Goal: Task Accomplishment & Management: Complete application form

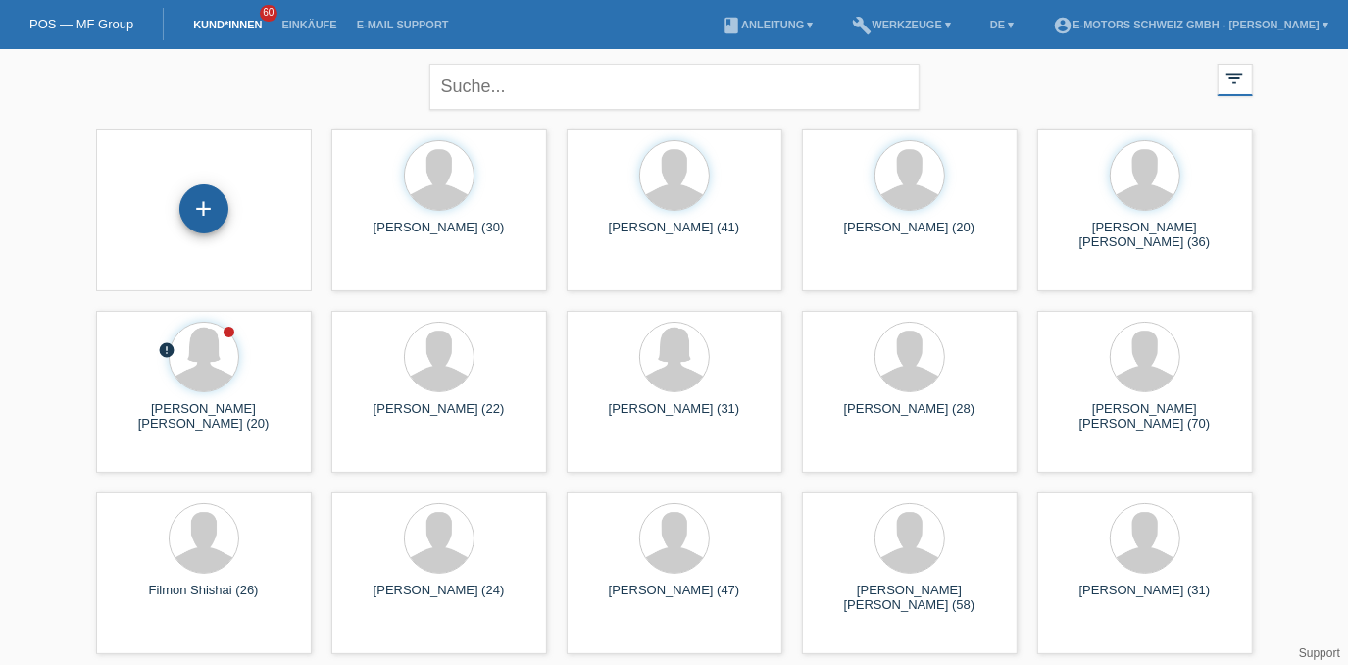
click at [211, 209] on div "+" at bounding box center [203, 208] width 49 height 49
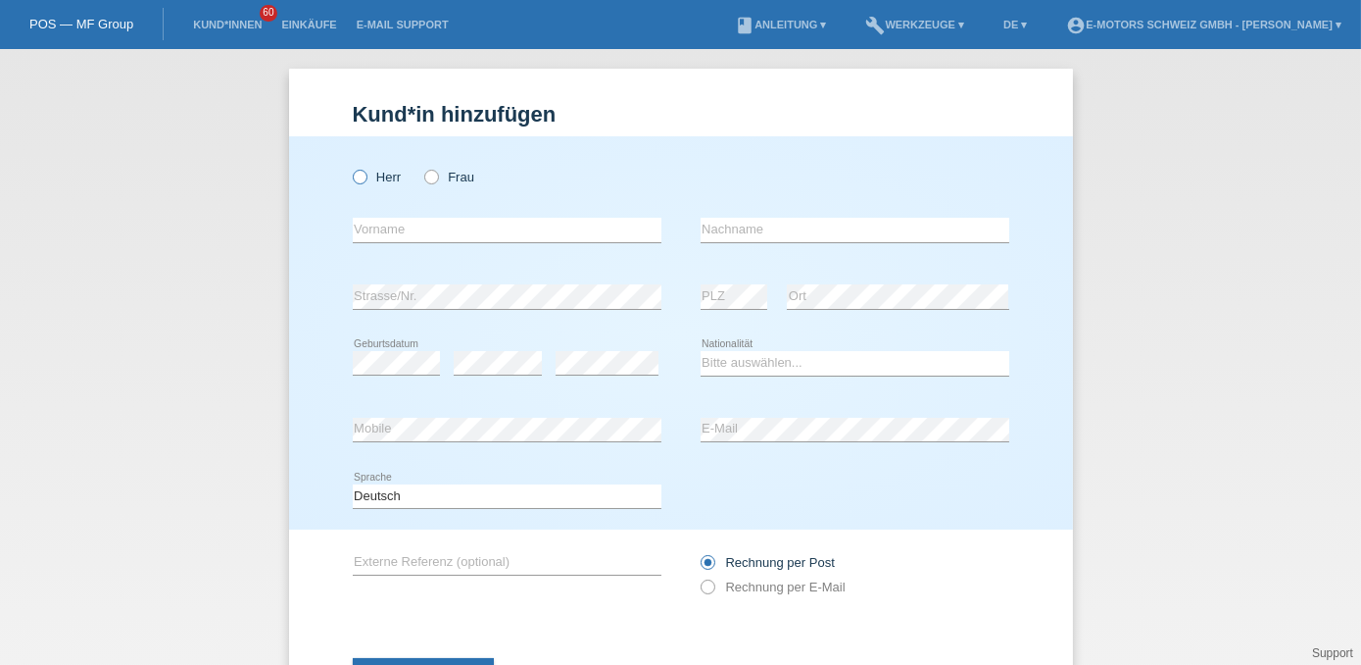
click at [383, 173] on label "Herr" at bounding box center [377, 177] width 49 height 15
click at [366, 173] on input "Herr" at bounding box center [359, 176] width 13 height 13
radio input "true"
click at [466, 228] on input "text" at bounding box center [507, 230] width 309 height 25
click at [761, 365] on select "Bitte auswählen... Schweiz Deutschland Liechtenstein Österreich ------------ Af…" at bounding box center [855, 363] width 309 height 24
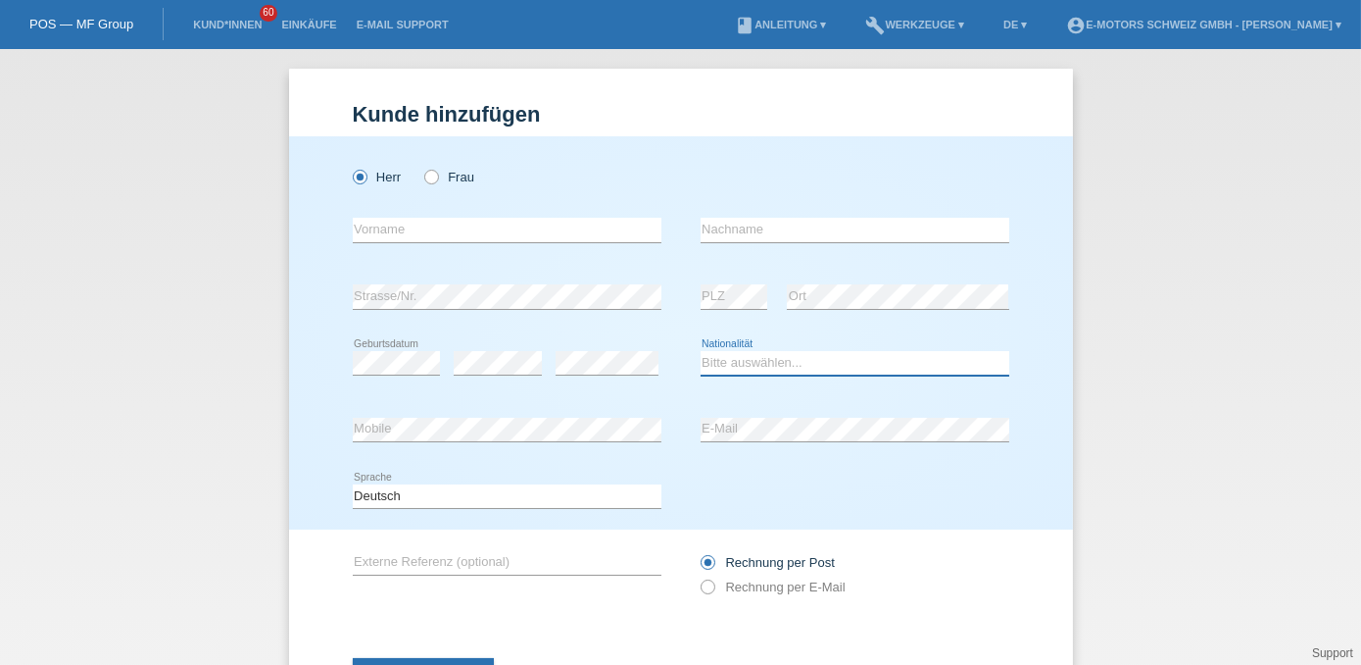
select select "CH"
click at [701, 351] on select "Bitte auswählen... Schweiz Deutschland Liechtenstein Österreich ------------ Af…" at bounding box center [855, 363] width 309 height 24
click at [432, 229] on input "text" at bounding box center [507, 230] width 309 height 25
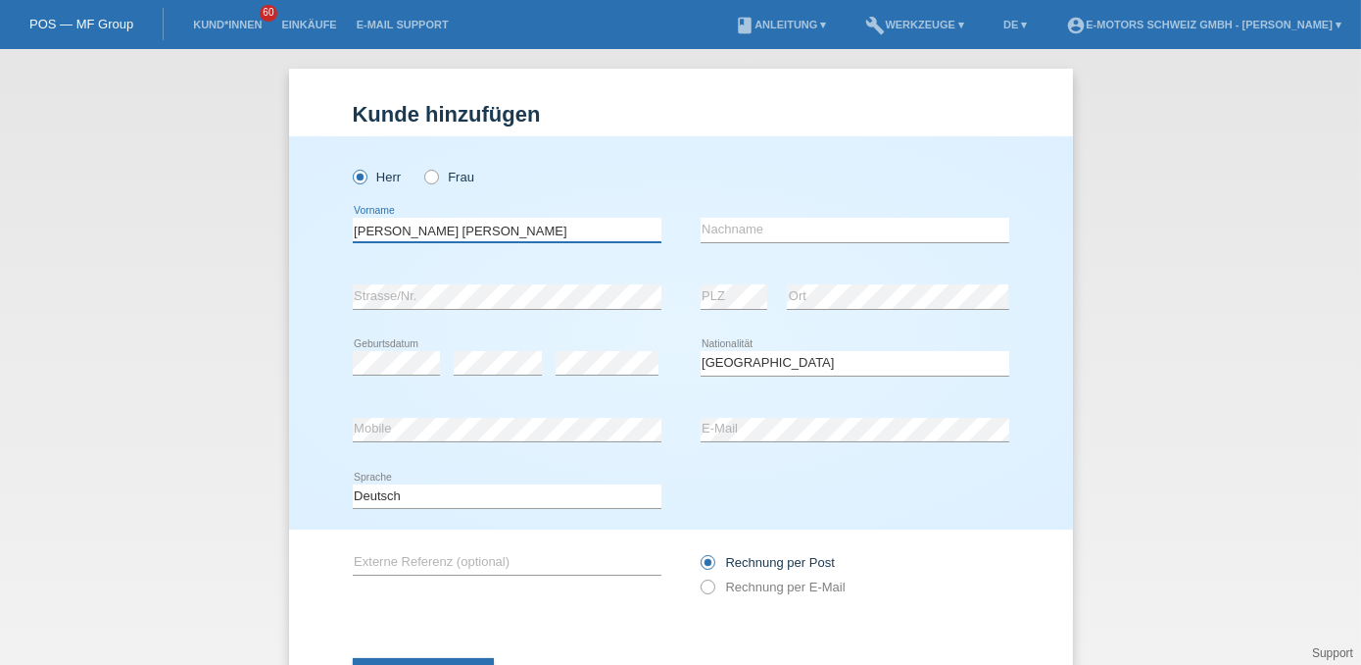
type input "Susan Eileen"
click at [709, 228] on input "text" at bounding box center [855, 230] width 309 height 25
type input "Olden"
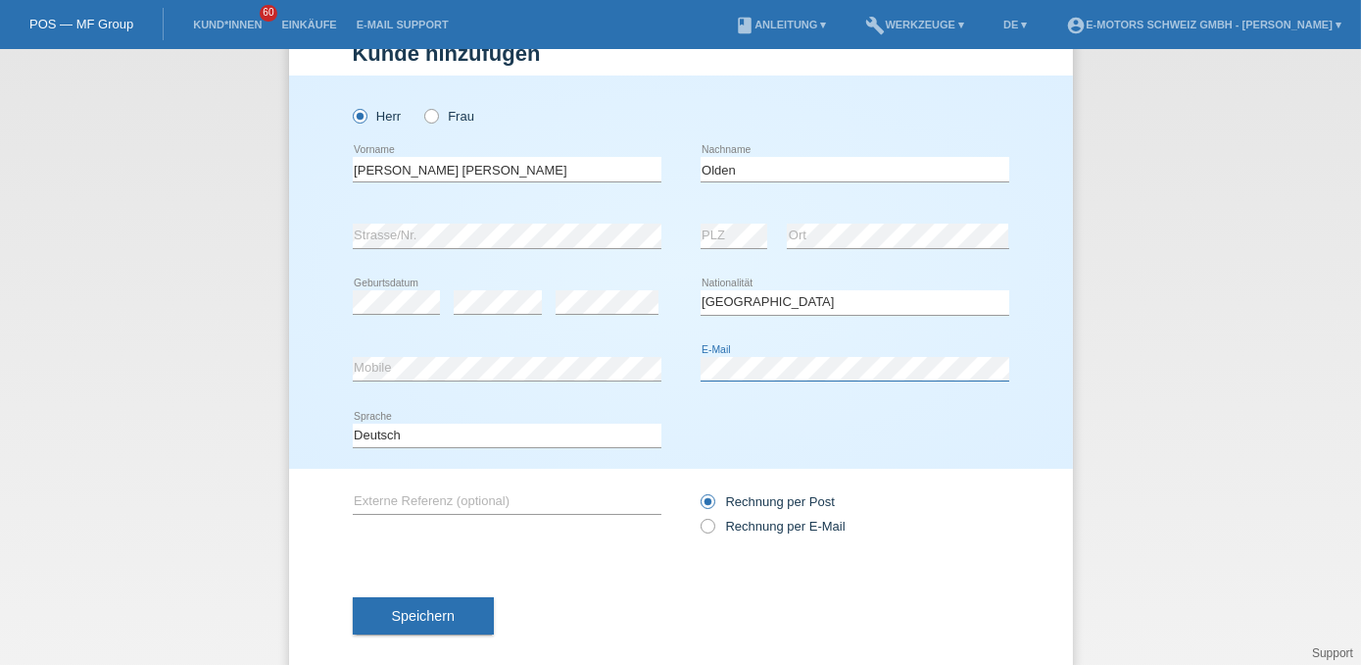
scroll to position [87, 0]
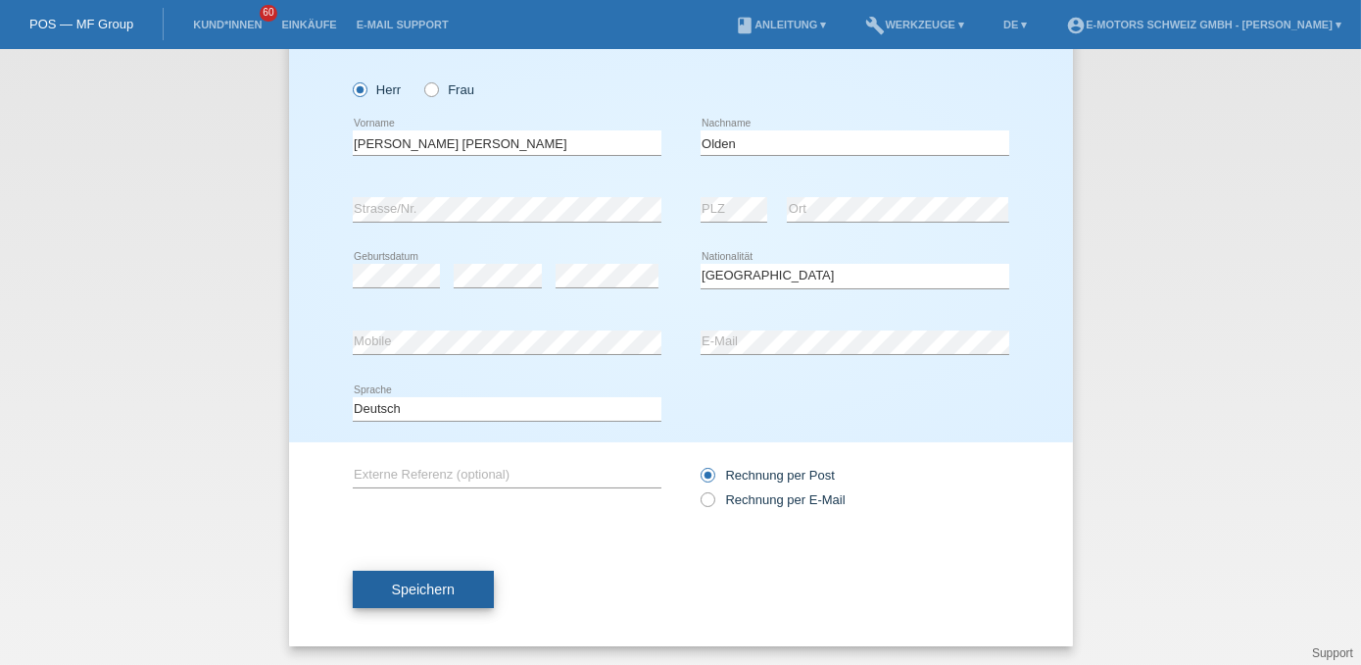
click at [455, 589] on button "Speichern" at bounding box center [423, 588] width 141 height 37
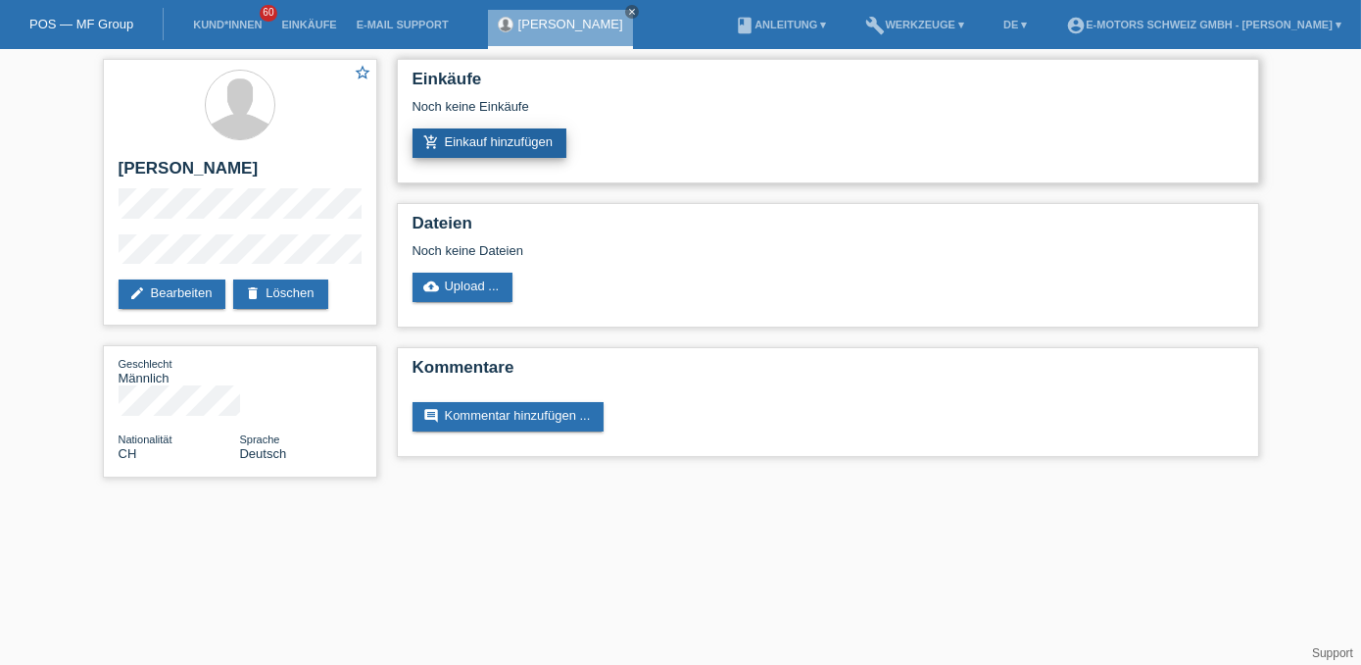
click at [486, 153] on link "add_shopping_cart Einkauf hinzufügen" at bounding box center [490, 142] width 155 height 29
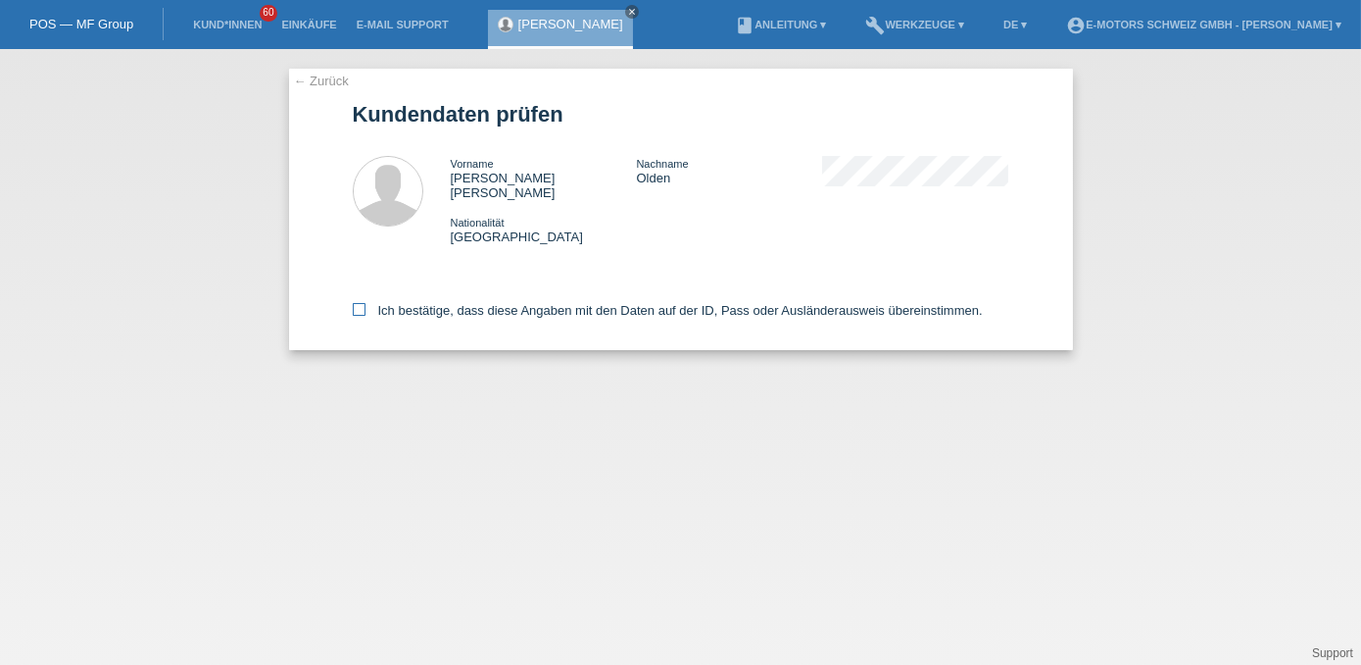
click at [471, 303] on label "Ich bestätige, dass diese Angaben mit den Daten auf der ID, Pass oder Ausländer…" at bounding box center [668, 310] width 630 height 15
click at [366, 303] on input "Ich bestätige, dass diese Angaben mit den Daten auf der ID, Pass oder Ausländer…" at bounding box center [359, 309] width 13 height 13
checkbox input "true"
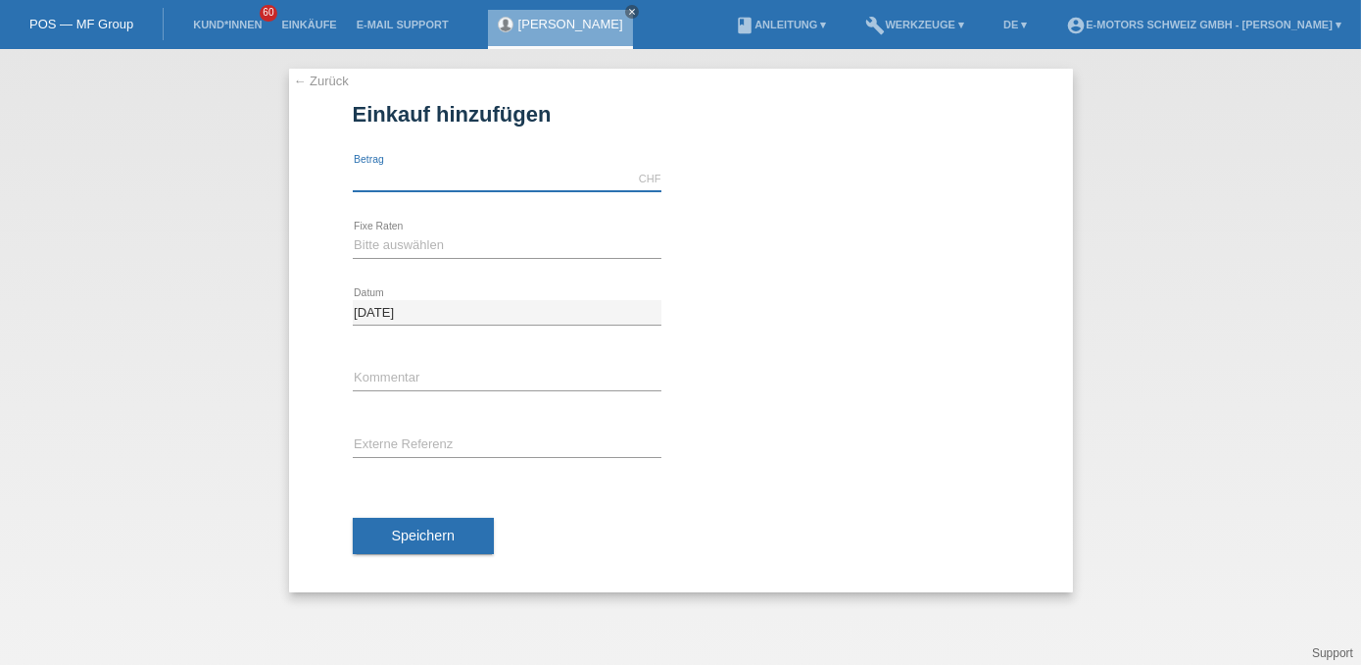
click at [433, 181] on input "text" at bounding box center [507, 179] width 309 height 25
type input "9000.00"
type input "Andi"
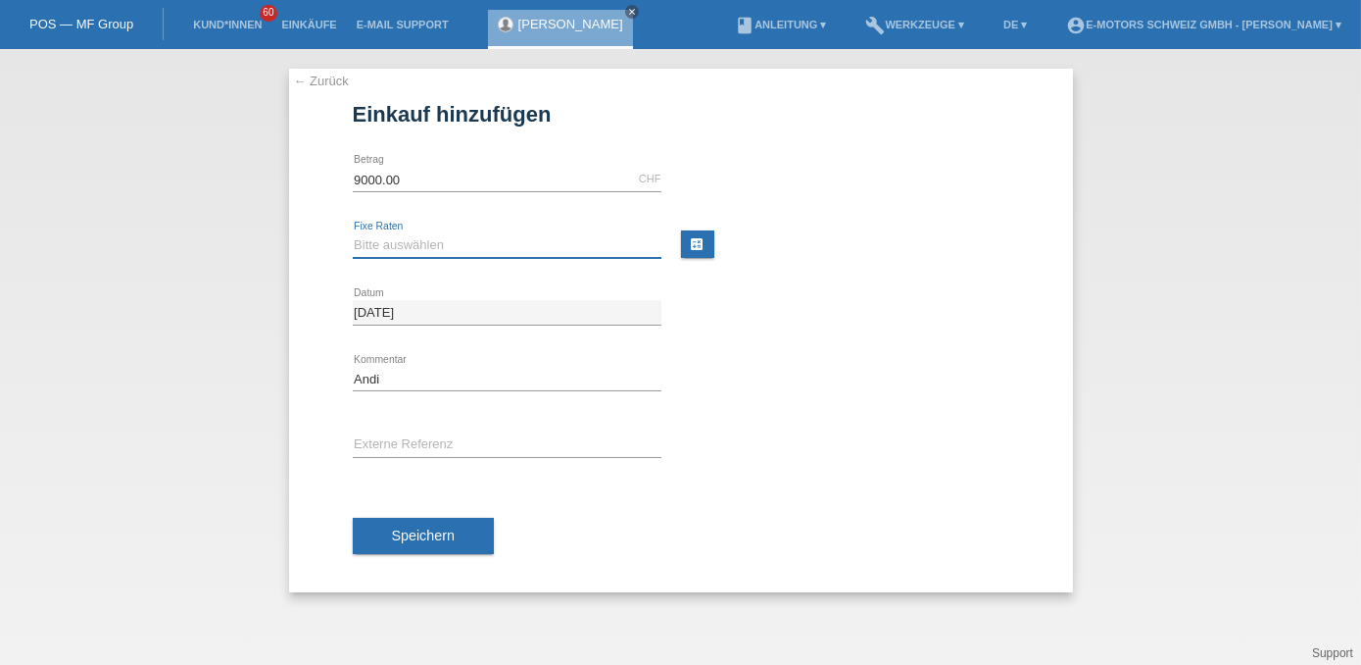
click at [386, 245] on select "Bitte auswählen 12 Raten 24 Raten 36 Raten 48 Raten" at bounding box center [507, 245] width 309 height 24
click at [405, 375] on input "Andi" at bounding box center [507, 379] width 309 height 25
click at [409, 248] on select "Bitte auswählen 12 Raten 24 Raten 36 Raten 48 Raten" at bounding box center [507, 245] width 309 height 24
select select "216"
click at [353, 233] on select "Bitte auswählen 12 Raten 24 Raten 36 Raten 48 Raten" at bounding box center [507, 245] width 309 height 24
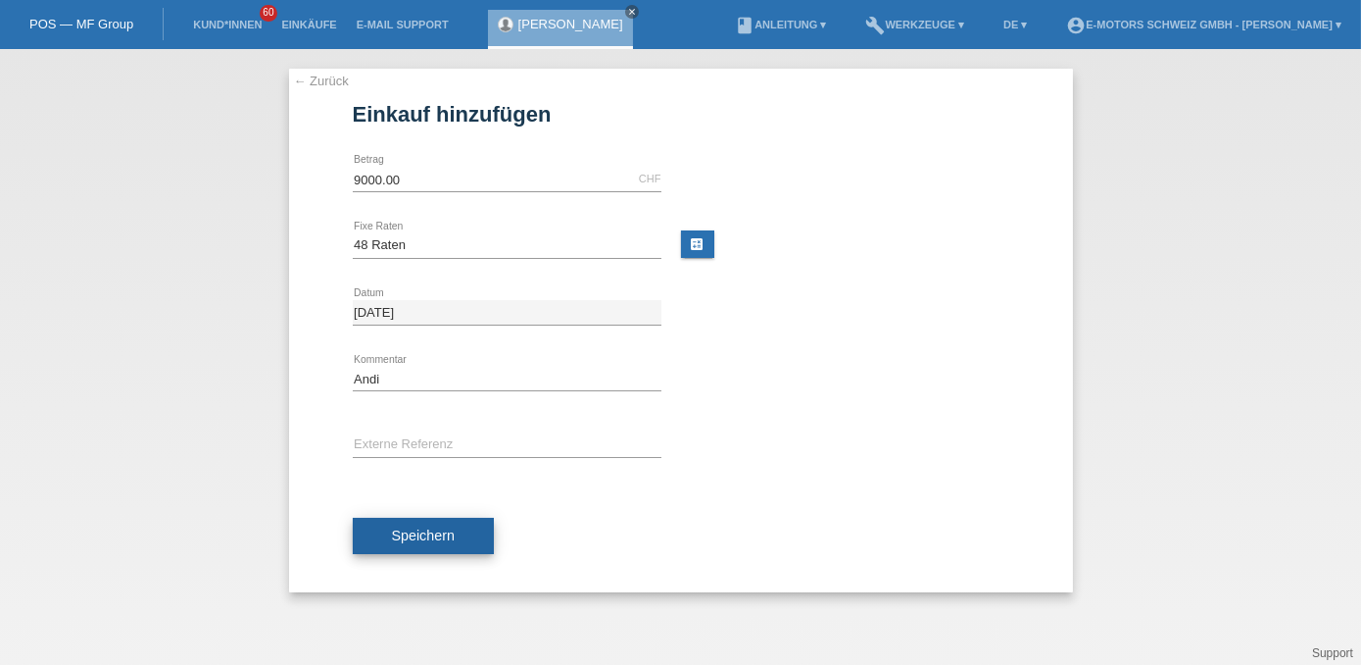
click at [444, 536] on span "Speichern" at bounding box center [423, 535] width 63 height 16
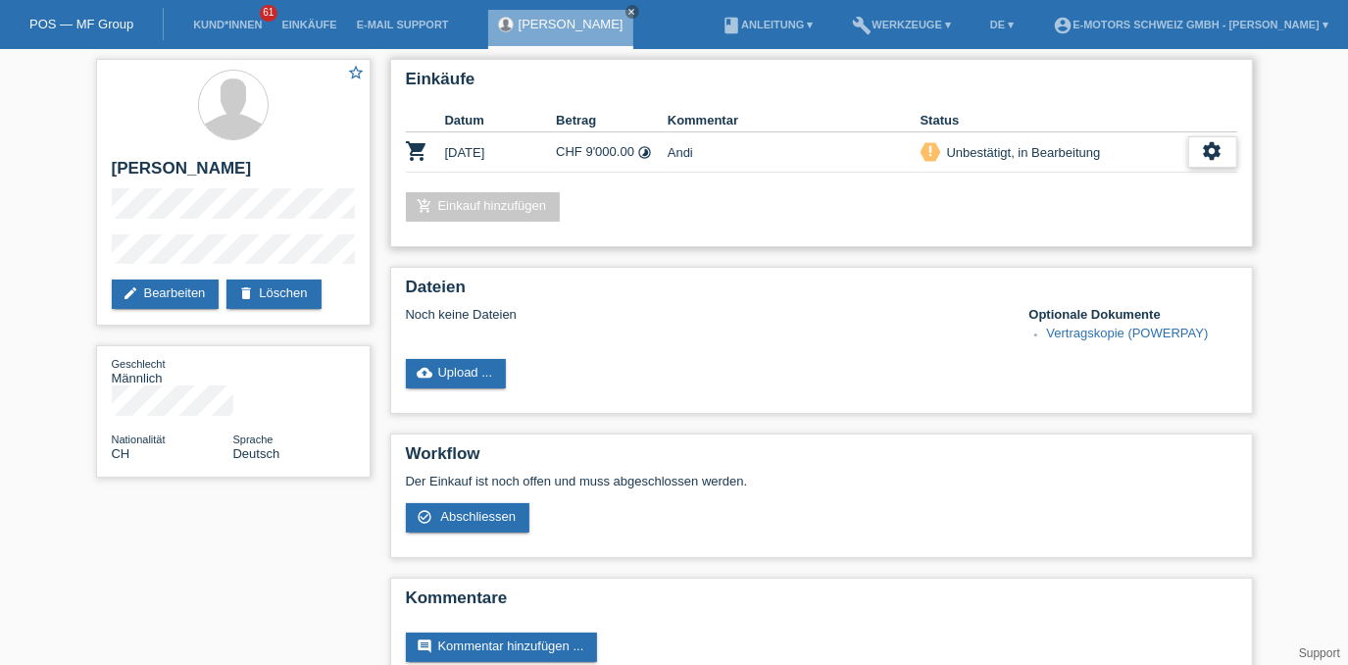
click at [1212, 153] on icon "settings" at bounding box center [1213, 151] width 22 height 22
click at [1197, 151] on div "settings" at bounding box center [1212, 151] width 49 height 31
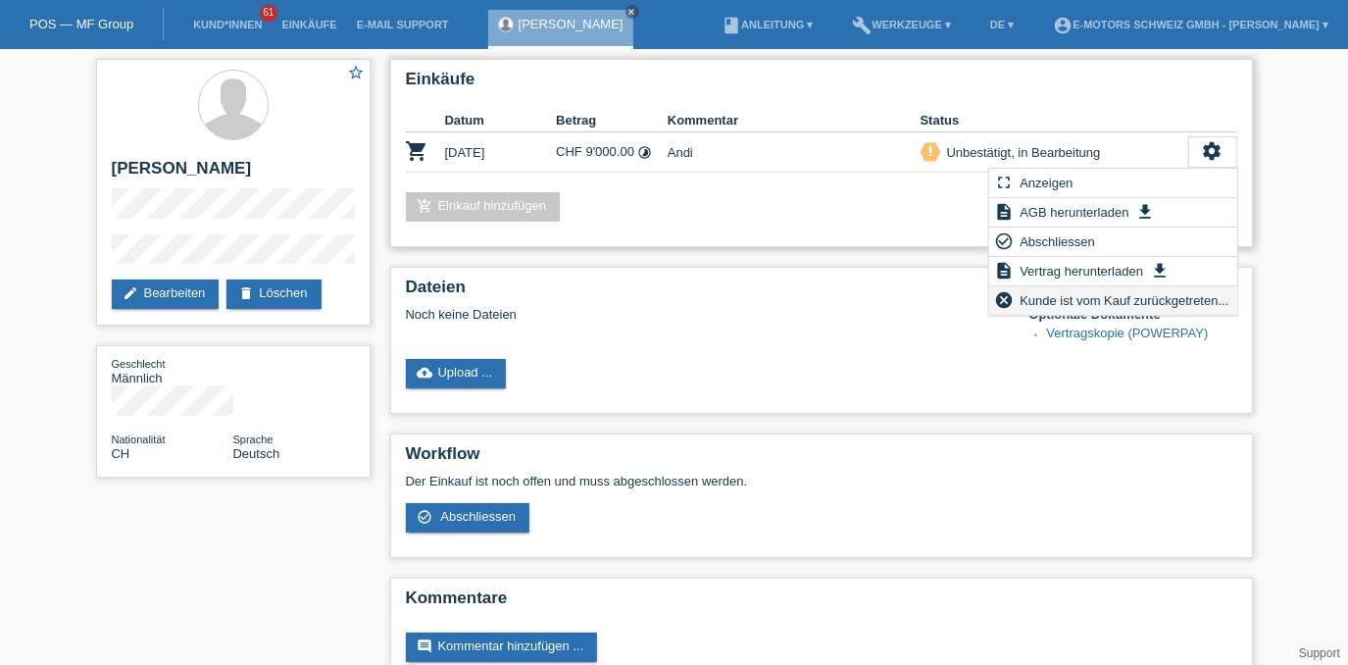
click at [1106, 302] on span "Kunde ist vom Kauf zurückgetreten..." at bounding box center [1123, 300] width 215 height 24
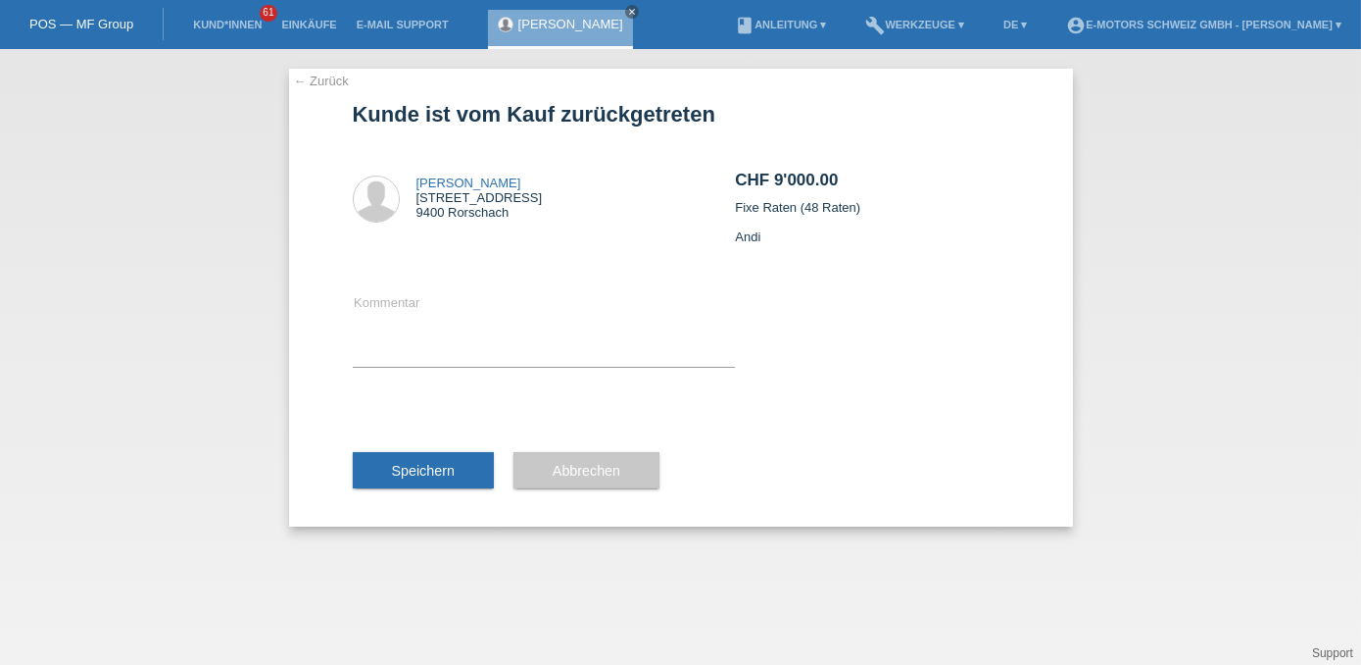
click at [417, 289] on div "Kommentar" at bounding box center [544, 329] width 383 height 157
click at [422, 296] on textarea at bounding box center [544, 328] width 383 height 75
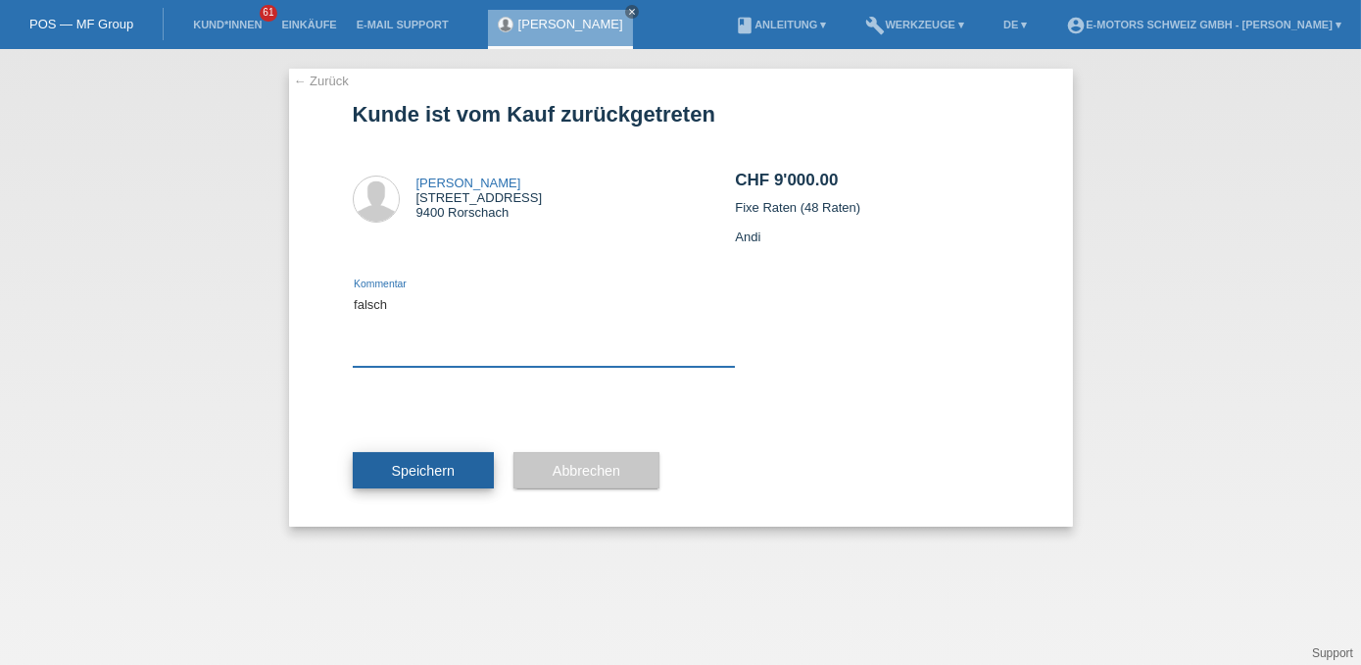
type textarea "falsch"
click at [464, 458] on button "Speichern" at bounding box center [423, 470] width 141 height 37
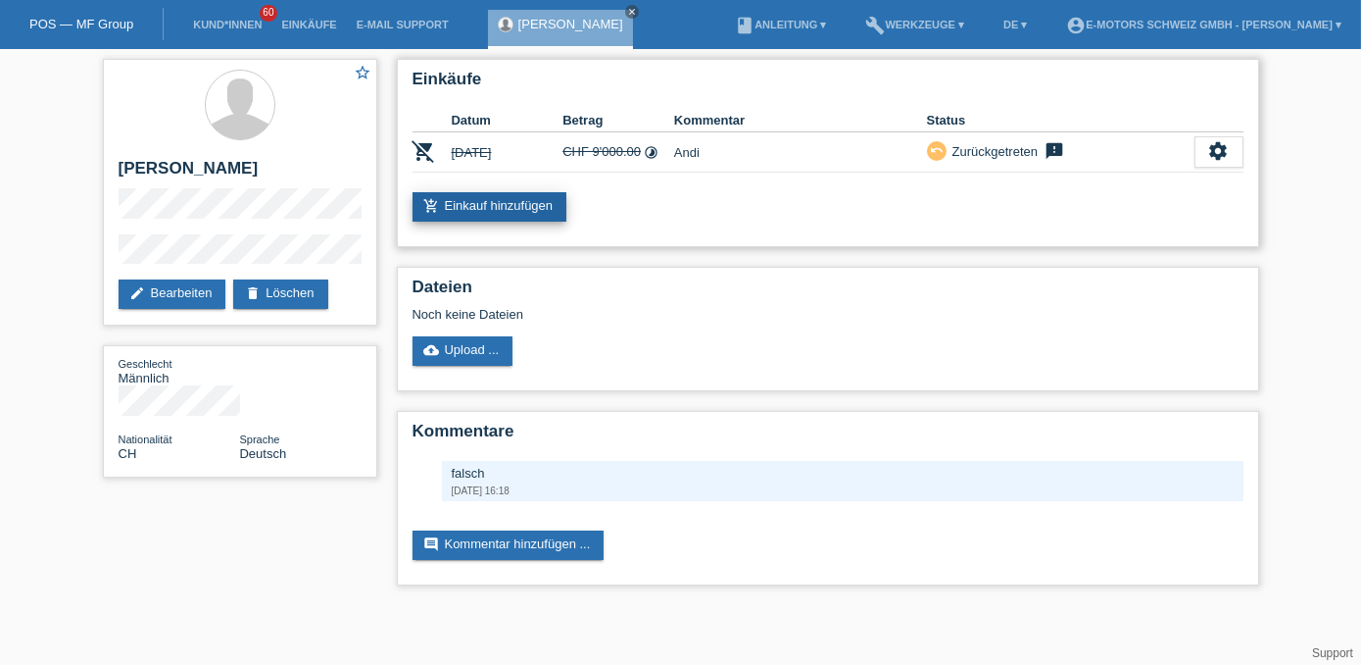
click at [505, 200] on link "add_shopping_cart Einkauf hinzufügen" at bounding box center [490, 206] width 155 height 29
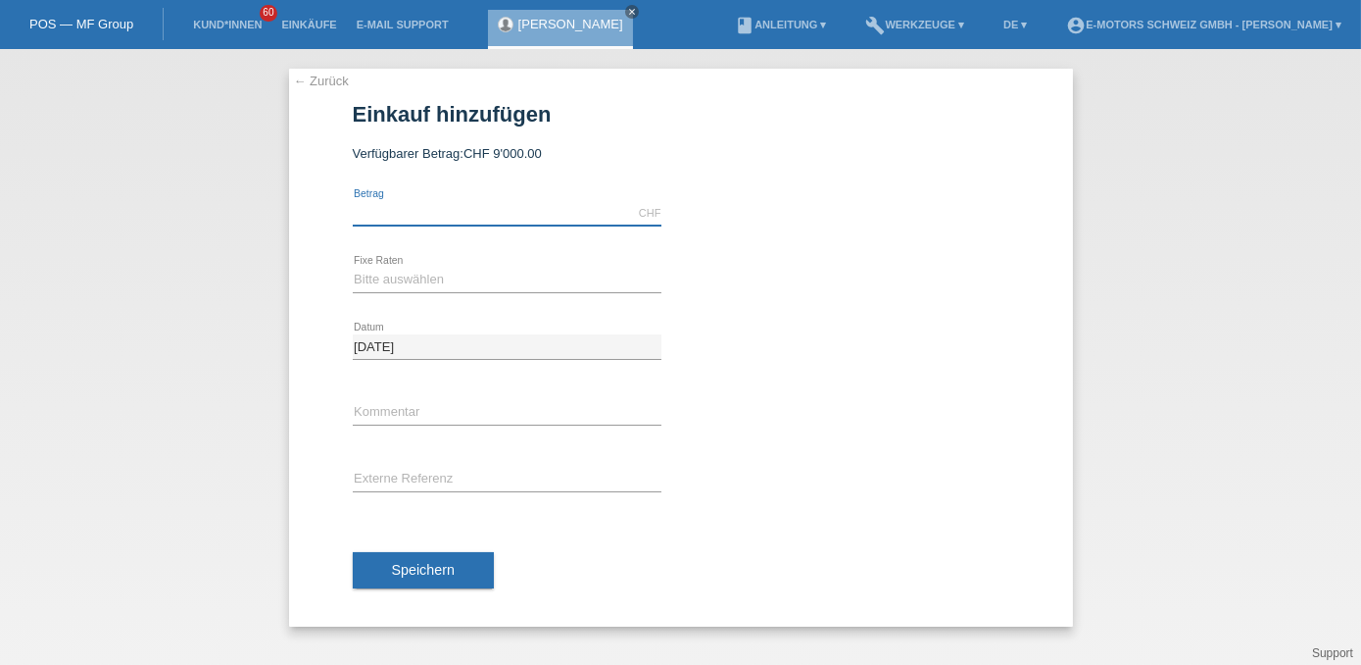
click at [461, 216] on input "text" at bounding box center [507, 213] width 309 height 25
type input "10000.00"
click at [431, 275] on select "Bitte auswählen 12 Raten 24 Raten 36 Raten 48 Raten" at bounding box center [507, 280] width 309 height 24
select select "216"
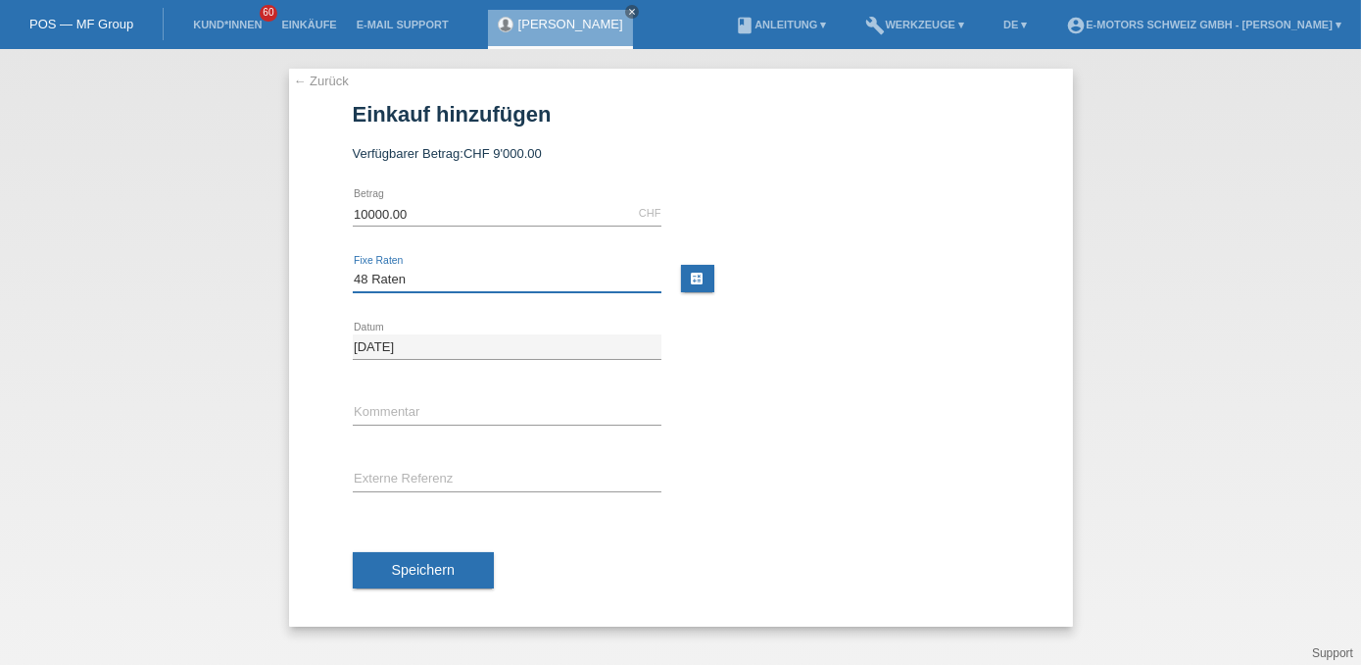
click at [353, 268] on select "Bitte auswählen 12 Raten 24 Raten 36 Raten 48 Raten" at bounding box center [507, 280] width 309 height 24
click at [449, 570] on span "Speichern" at bounding box center [423, 570] width 63 height 16
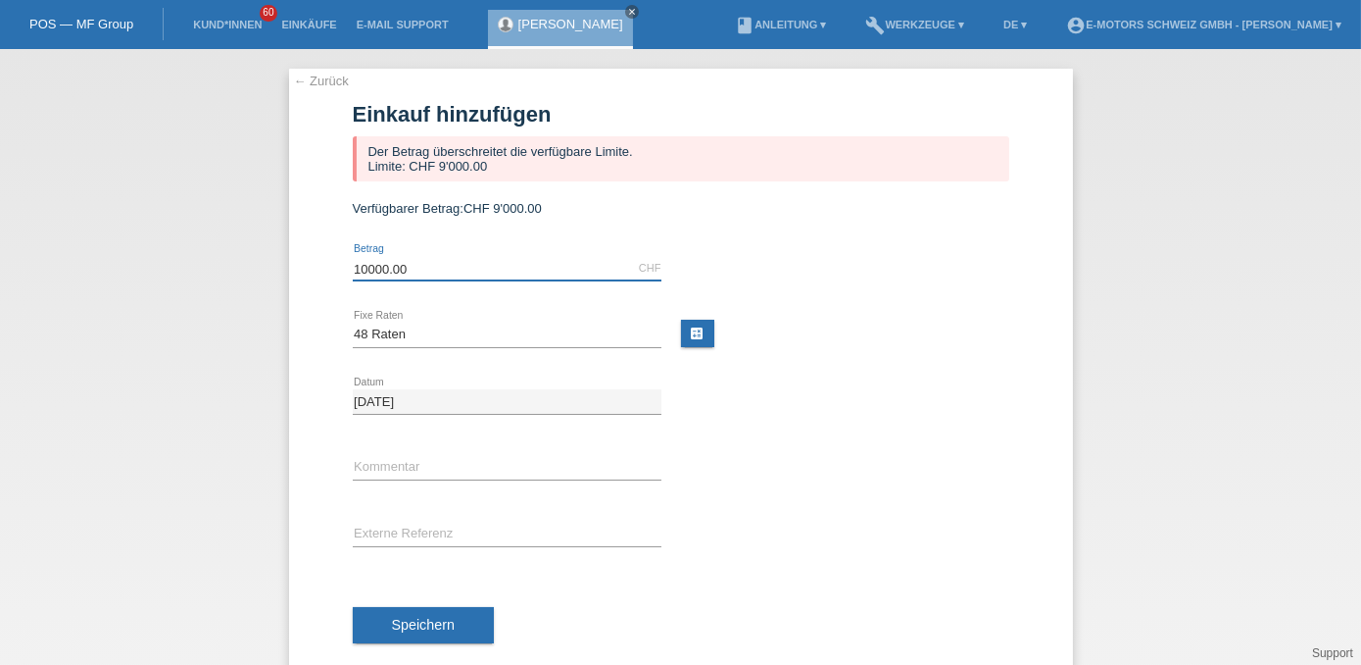
click at [535, 272] on input "10000.00" at bounding box center [507, 268] width 309 height 25
type input "1"
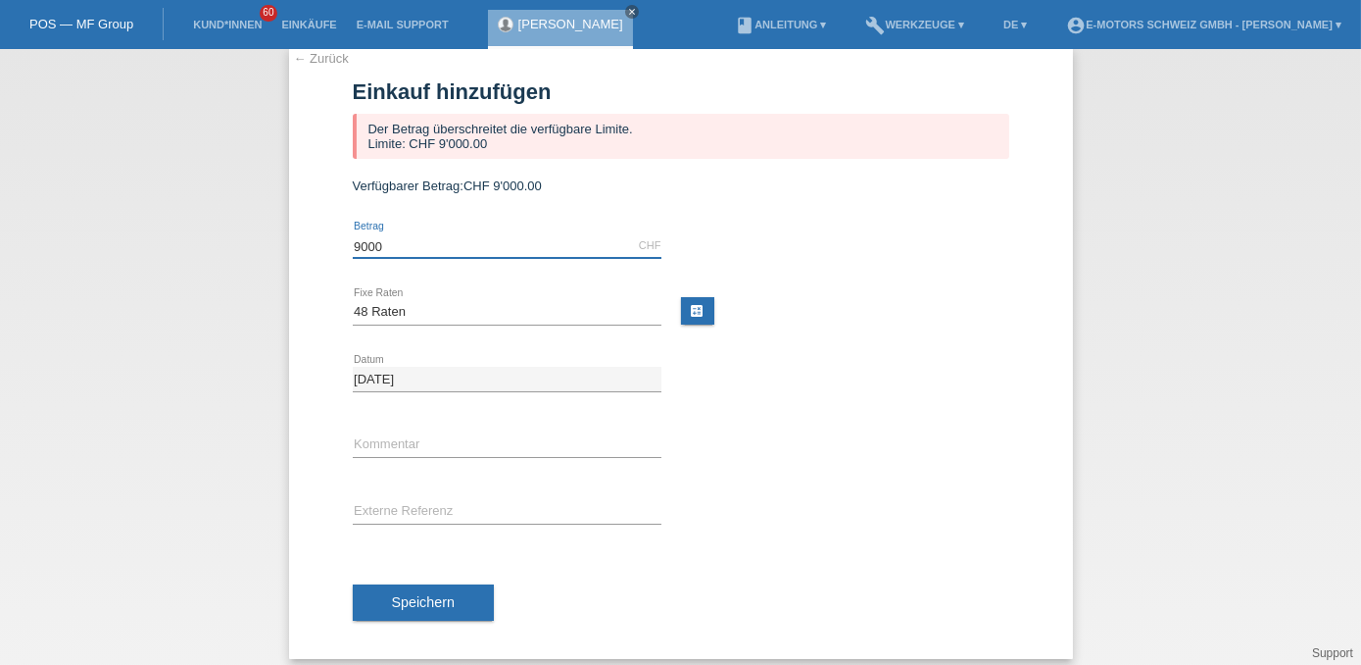
scroll to position [35, 0]
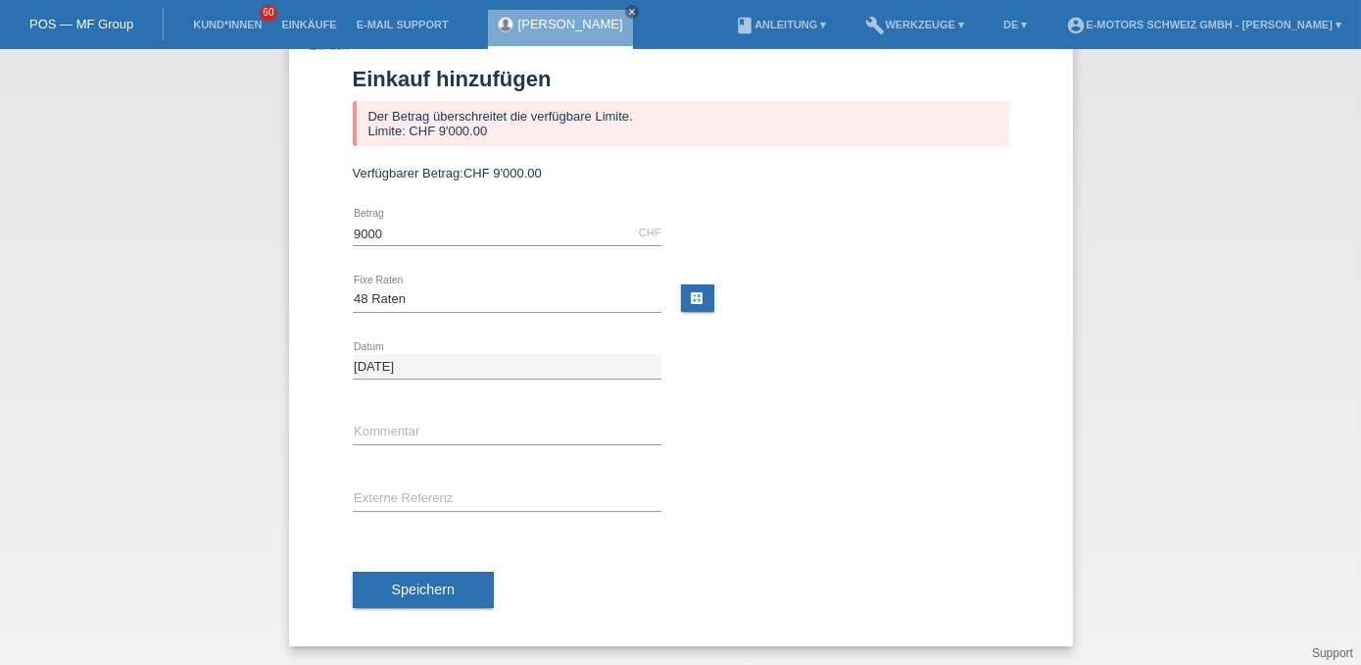
type input "9000.00"
click at [319, 31] on li "Einkäufe" at bounding box center [309, 25] width 74 height 50
click at [319, 19] on link "Einkäufe" at bounding box center [309, 25] width 74 height 12
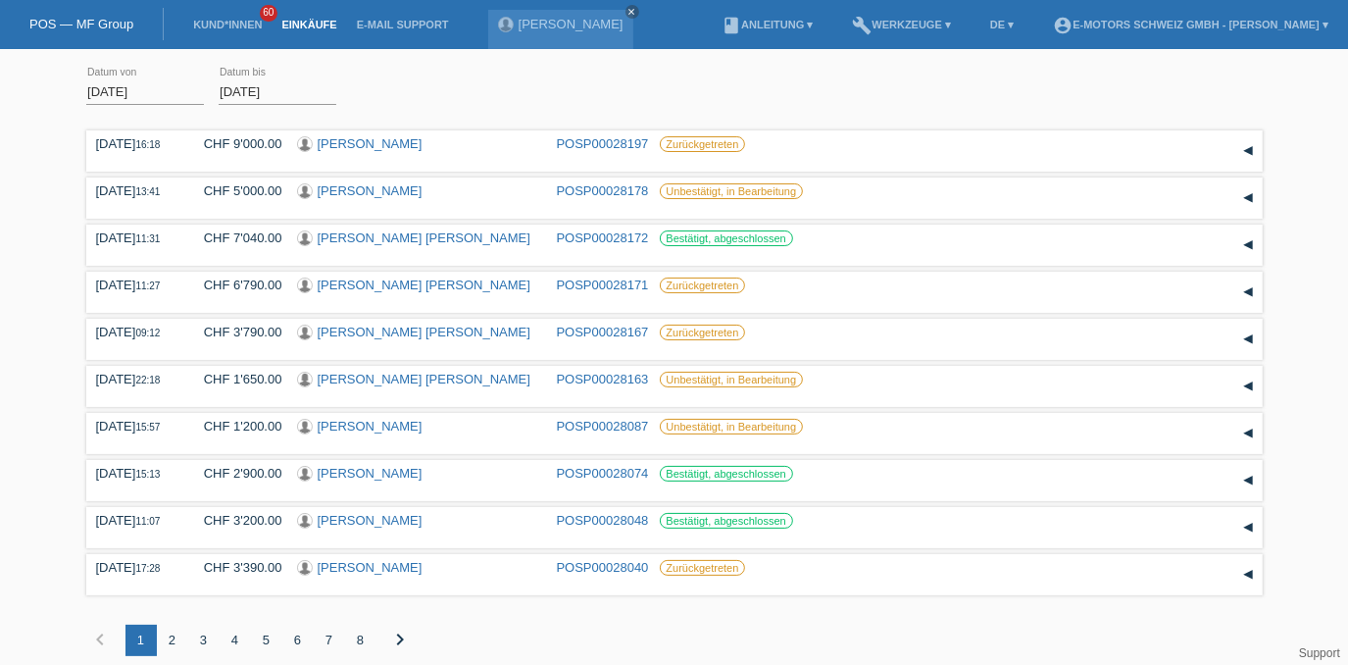
click at [509, 98] on div "01.09.2025 error Datum von 01.10.2025 error Datum bis Übernehmen" at bounding box center [674, 92] width 1176 height 67
click at [358, 149] on link "[PERSON_NAME]" at bounding box center [370, 143] width 105 height 15
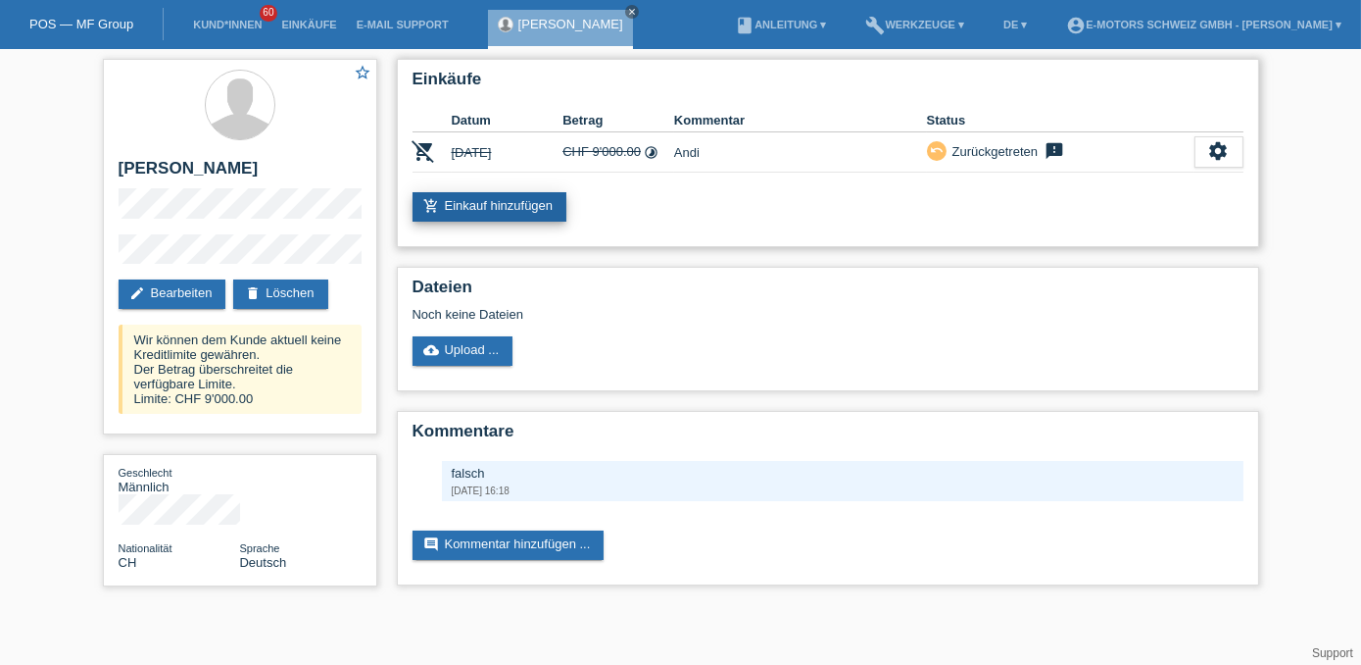
click at [486, 197] on link "add_shopping_cart Einkauf hinzufügen" at bounding box center [490, 206] width 155 height 29
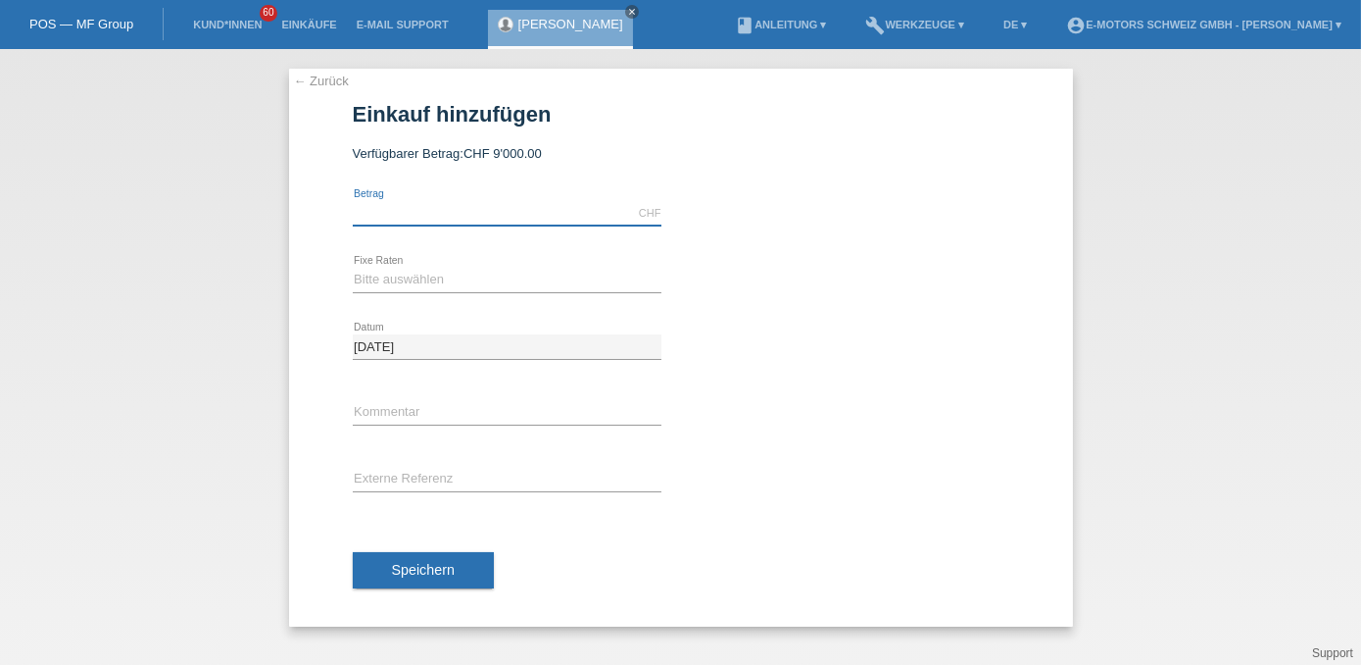
click at [486, 205] on input "text" at bounding box center [507, 213] width 309 height 25
type input "90000.00"
click at [413, 284] on select "Bitte auswählen 12 Raten 24 Raten 36 Raten 48 Raten" at bounding box center [507, 280] width 309 height 24
select select "216"
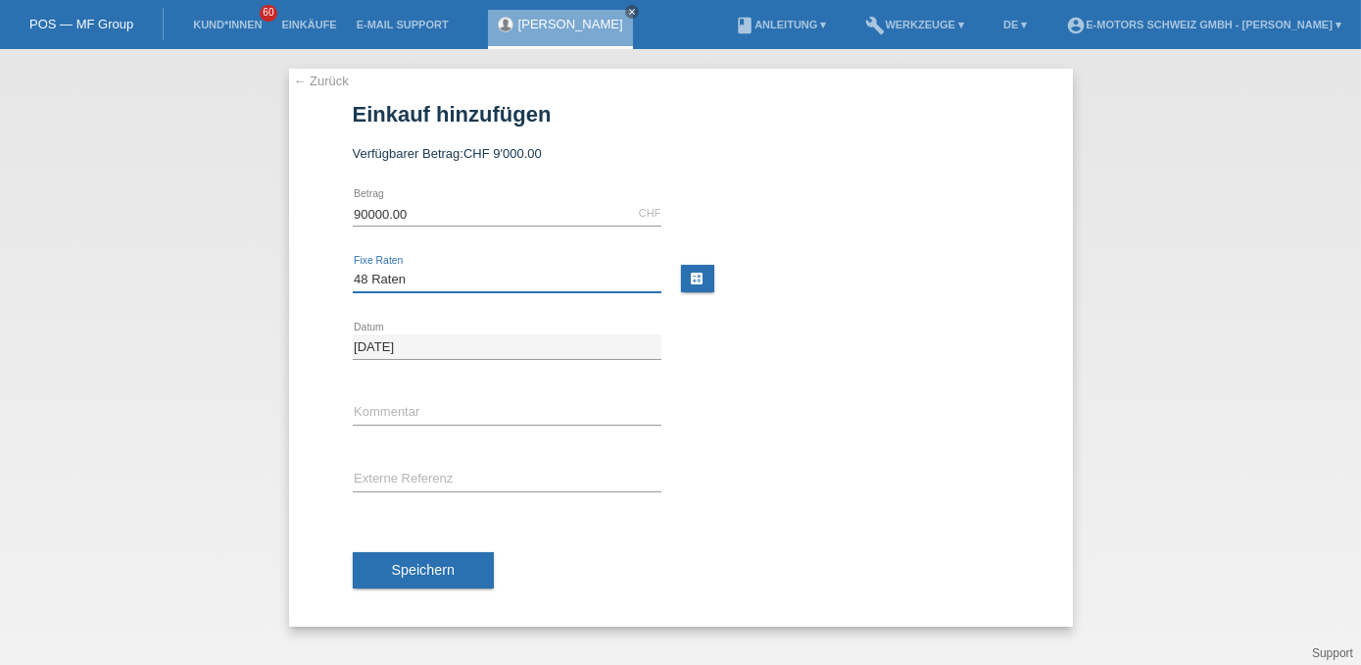
click at [353, 268] on select "Bitte auswählen 12 Raten 24 Raten 36 Raten 48 Raten" at bounding box center [507, 280] width 309 height 24
click at [423, 210] on input "90000.00" at bounding box center [507, 213] width 309 height 25
type input "9000.00"
click at [366, 407] on input "text" at bounding box center [507, 413] width 309 height 25
type input "Andi"
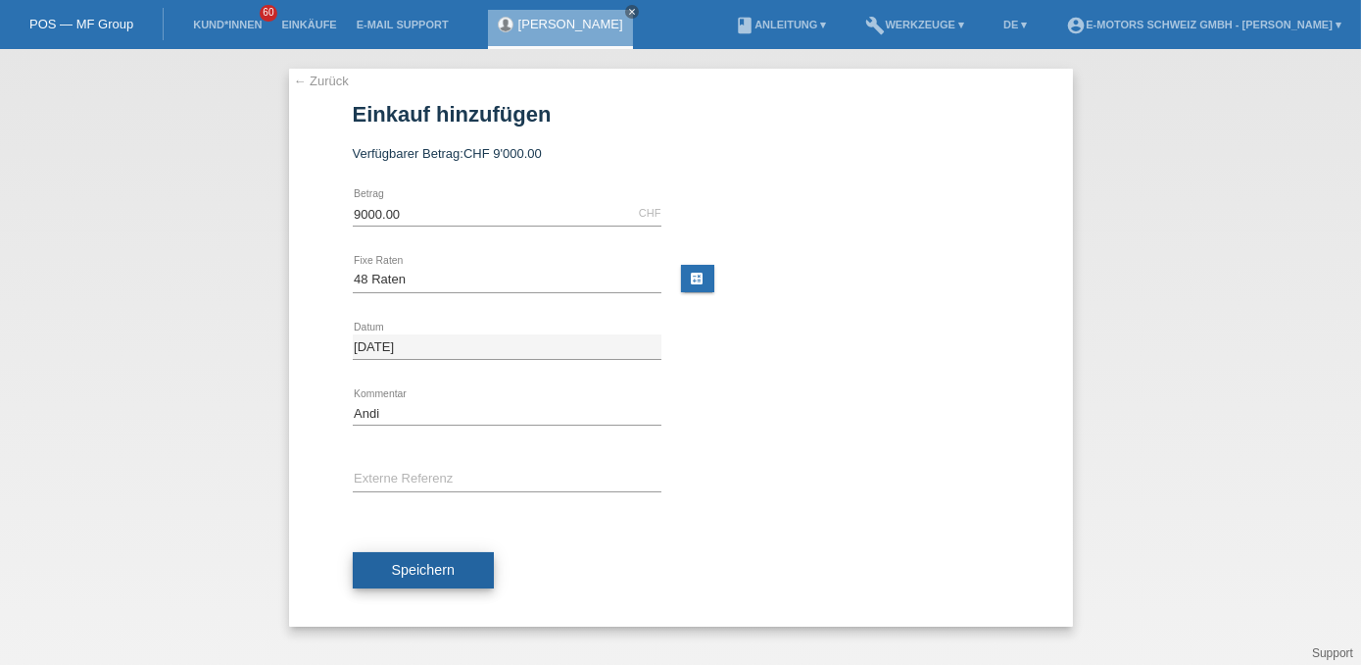
click at [419, 568] on span "Speichern" at bounding box center [423, 570] width 63 height 16
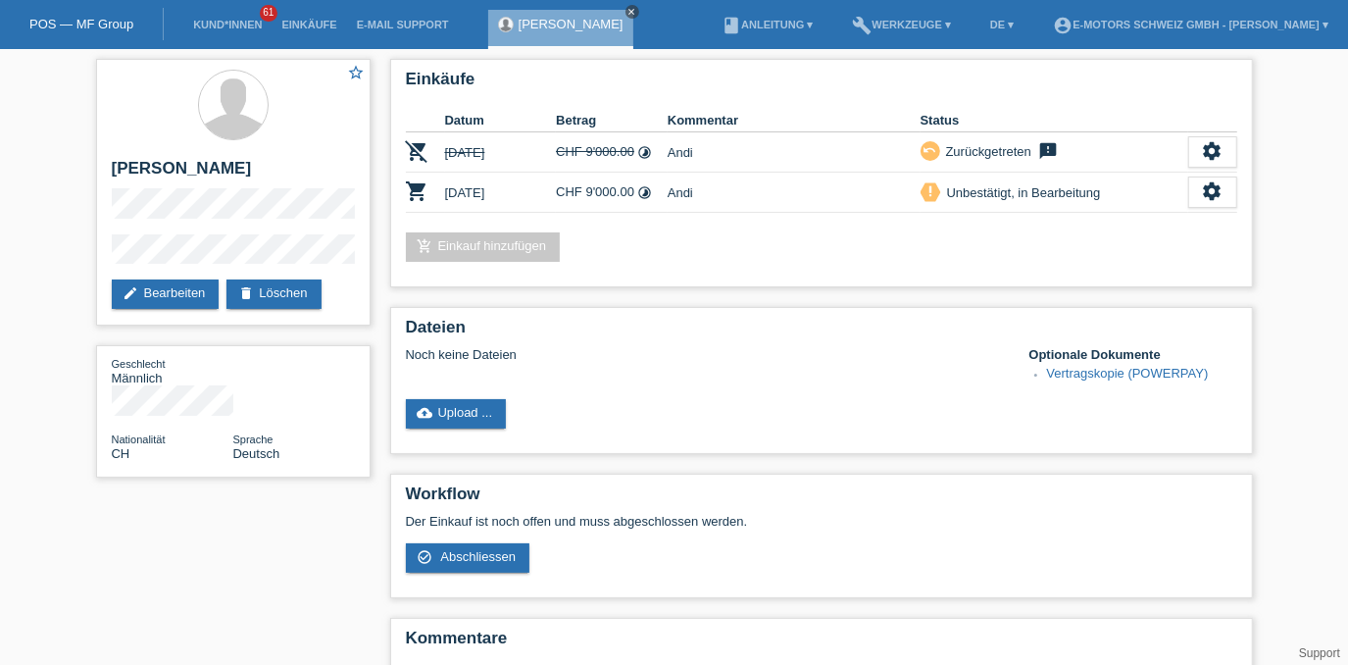
click at [636, 14] on icon "close" at bounding box center [632, 12] width 10 height 10
click at [333, 22] on link "Einkäufe" at bounding box center [309, 25] width 74 height 12
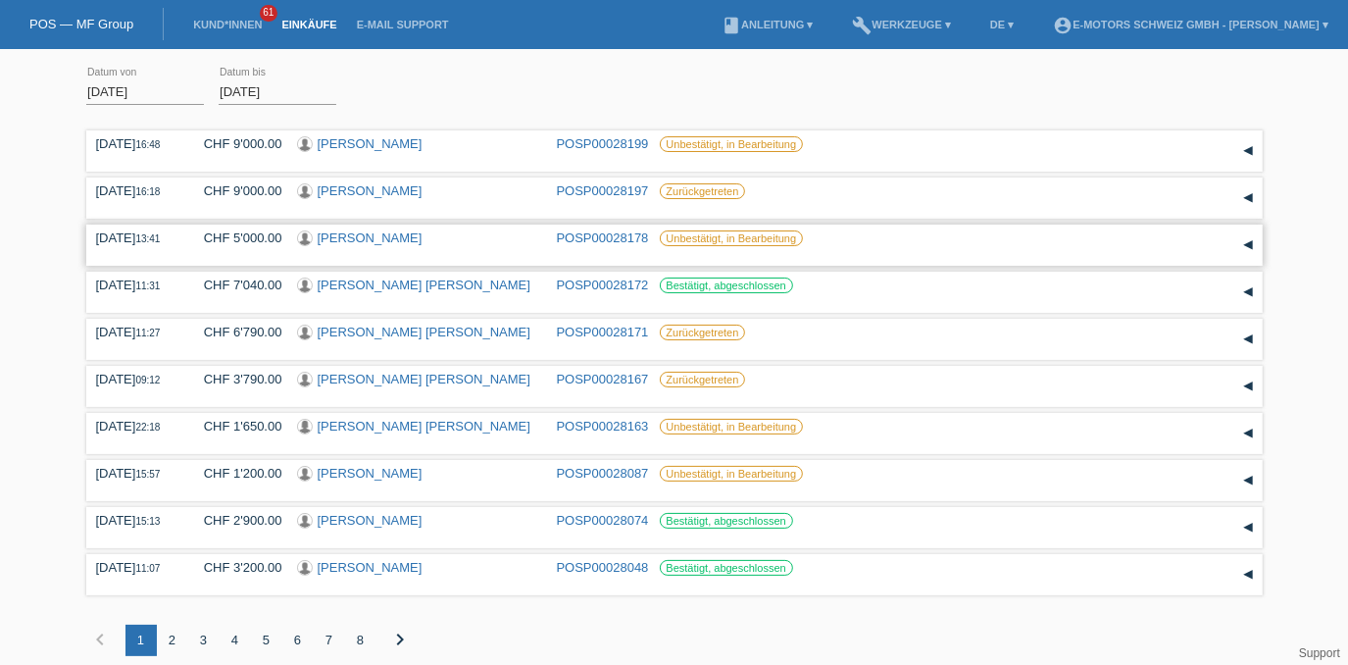
click at [392, 236] on link "[PERSON_NAME]" at bounding box center [370, 237] width 105 height 15
click at [637, 12] on icon "close" at bounding box center [632, 12] width 10 height 10
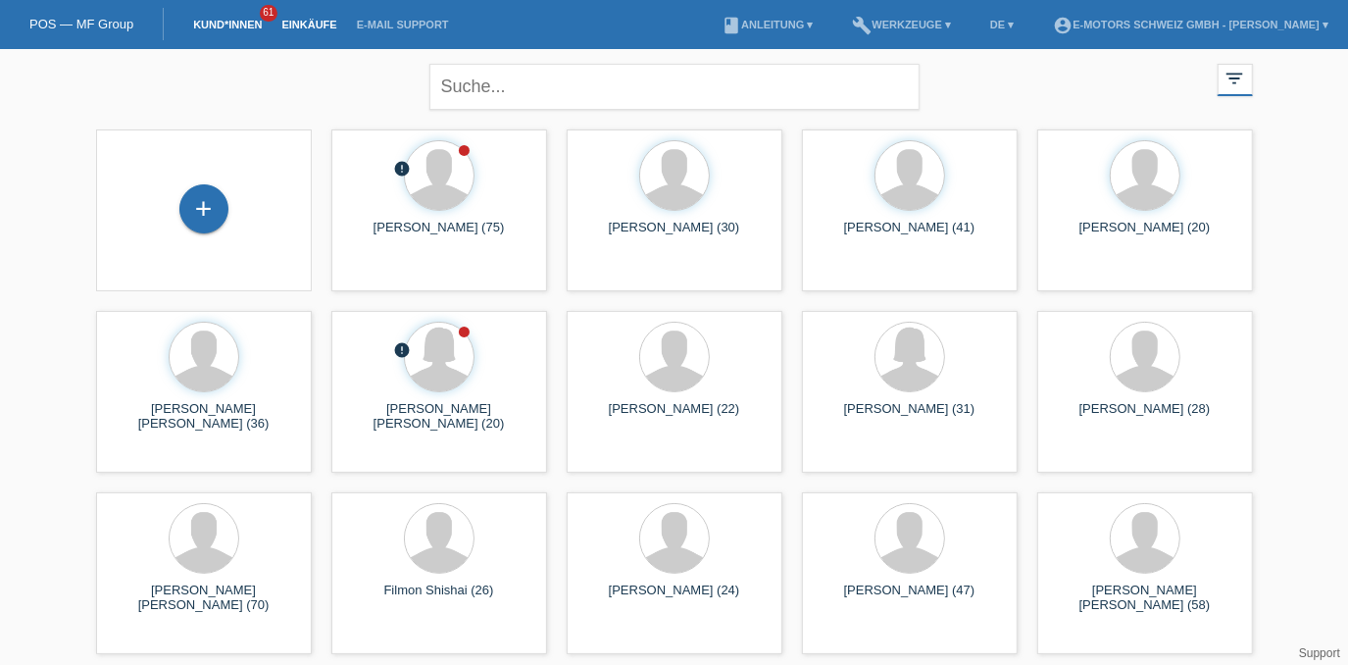
click at [314, 25] on link "Einkäufe" at bounding box center [309, 25] width 74 height 12
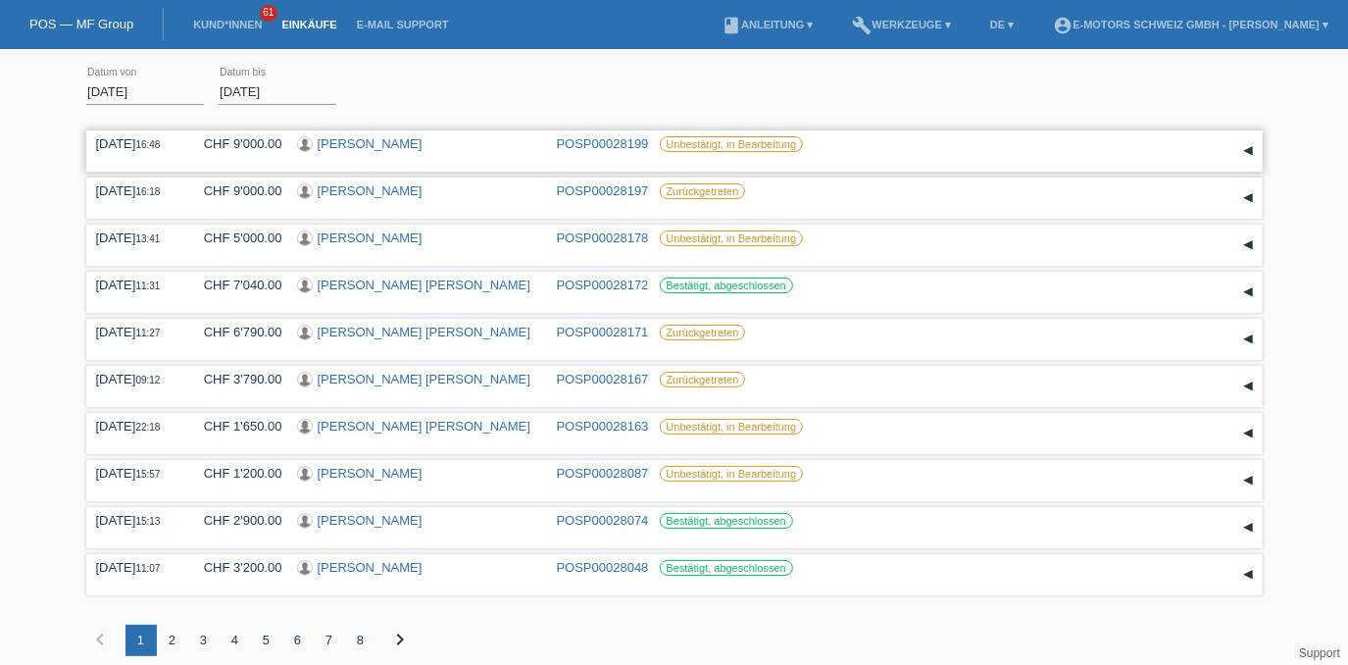
click at [353, 145] on link "[PERSON_NAME]" at bounding box center [370, 143] width 105 height 15
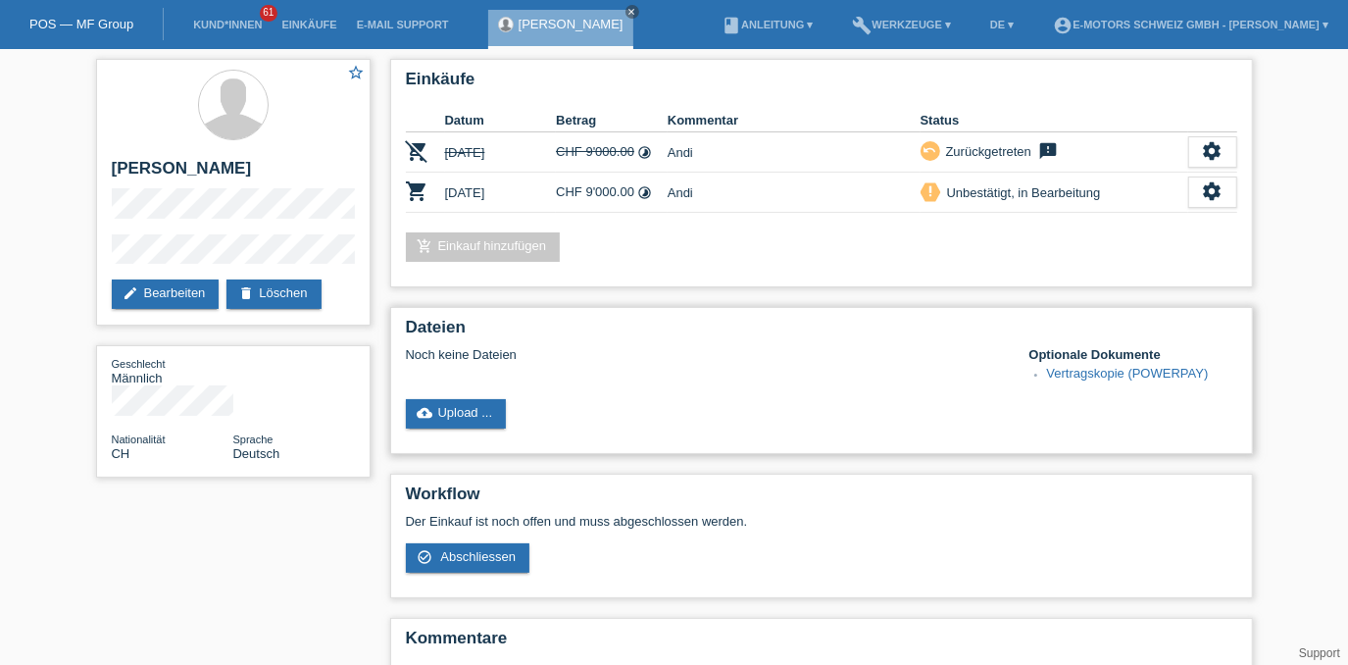
click at [1066, 373] on link "Vertragskopie (POWERPAY)" at bounding box center [1128, 373] width 162 height 15
